Goal: Task Accomplishment & Management: Manage account settings

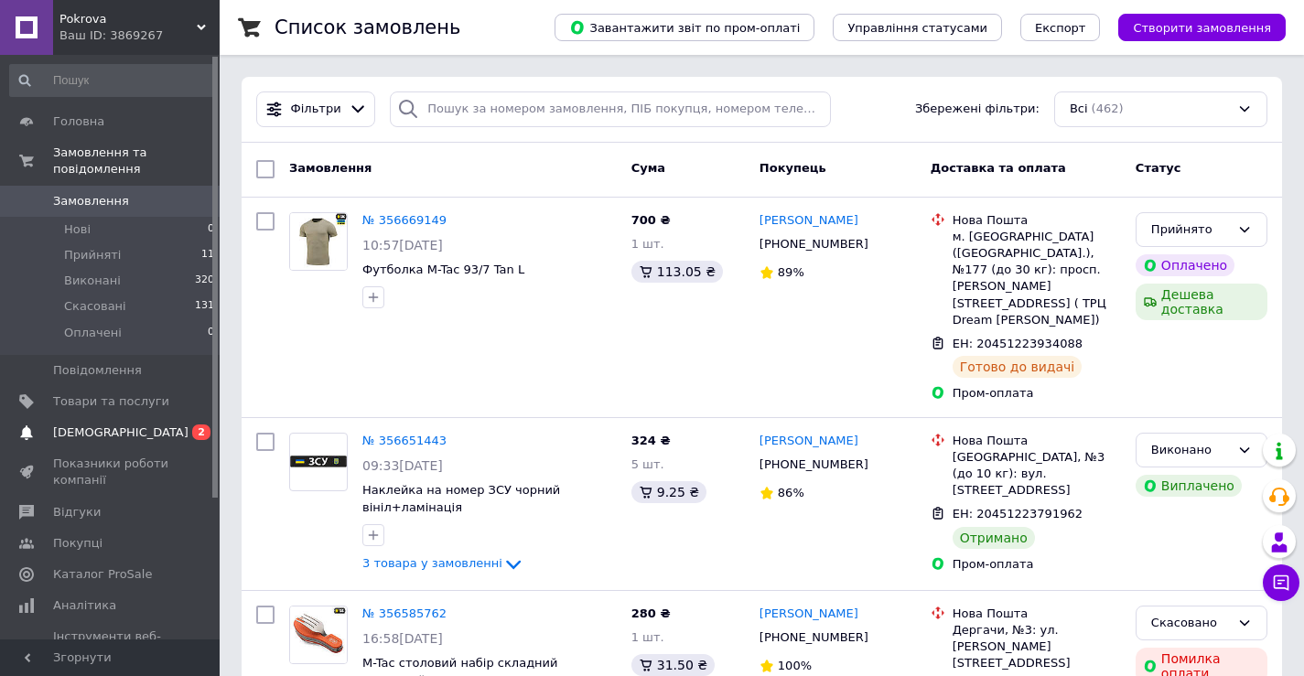
click at [101, 424] on span "[DEMOGRAPHIC_DATA]" at bounding box center [120, 432] width 135 height 16
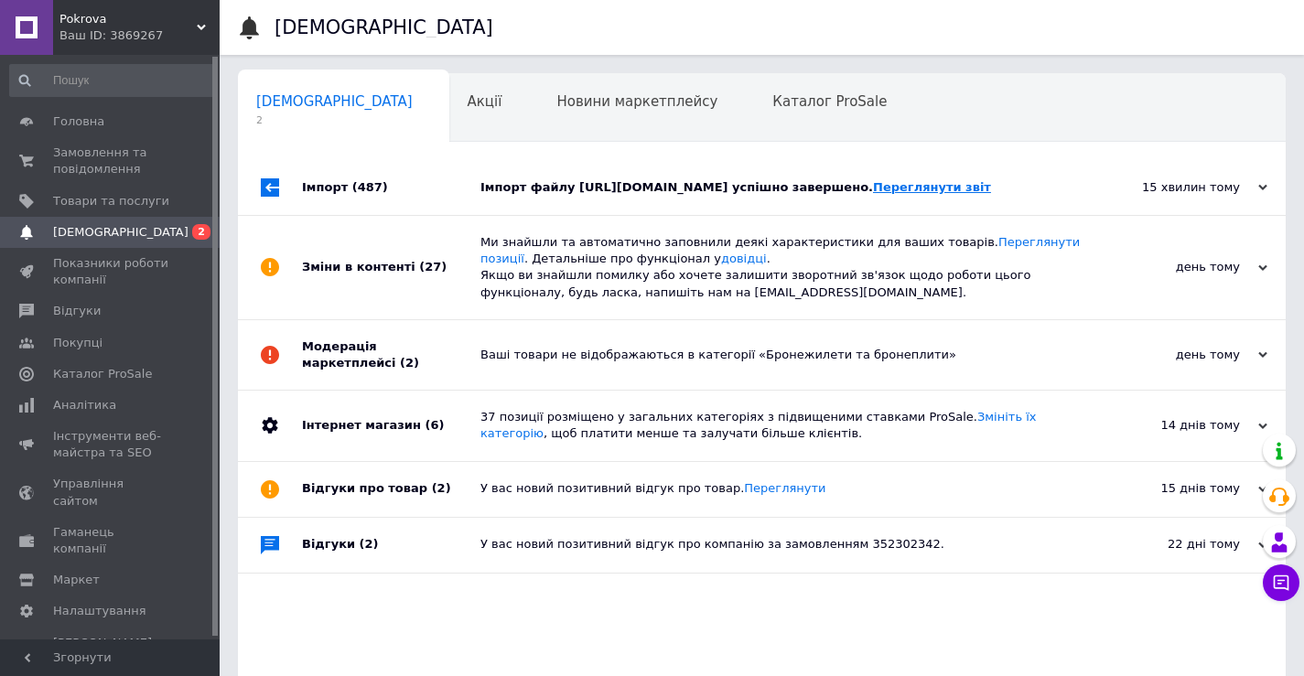
click at [939, 184] on link "Переглянути звіт" at bounding box center [932, 187] width 118 height 14
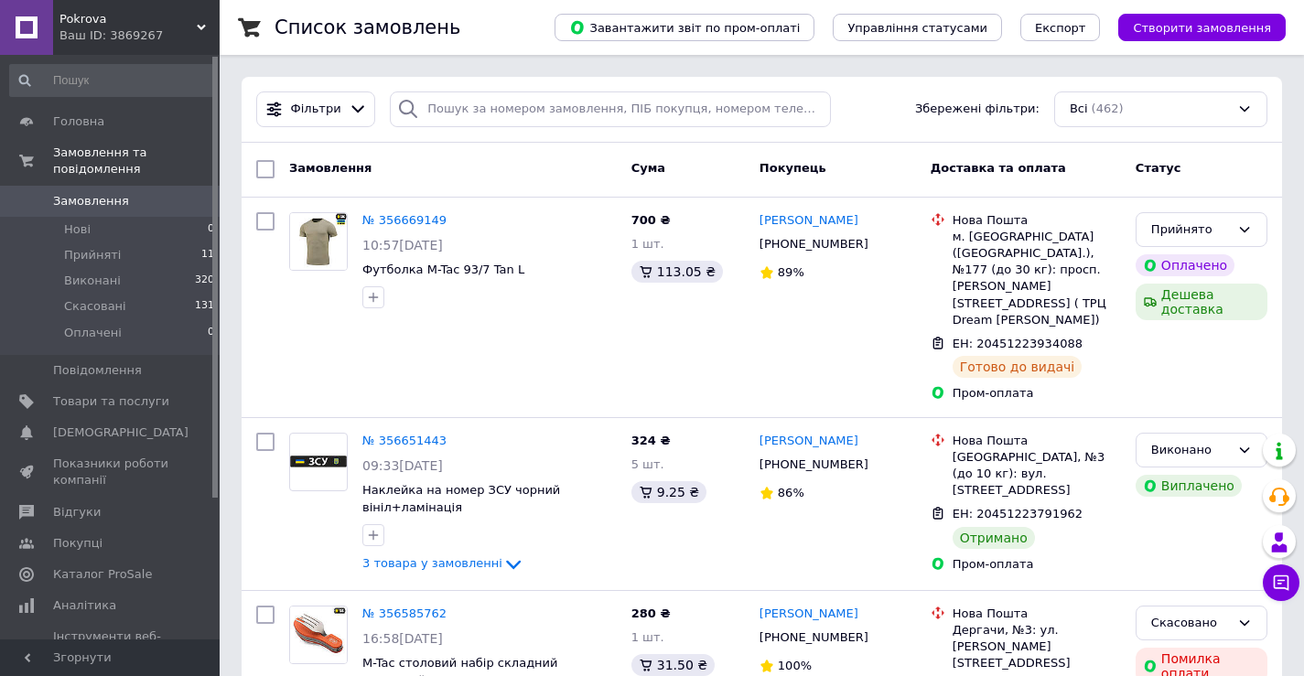
click at [76, 193] on span "Замовлення" at bounding box center [91, 201] width 76 height 16
click at [80, 193] on span "Замовлення" at bounding box center [91, 201] width 76 height 16
